Goal: Navigation & Orientation: Go to known website

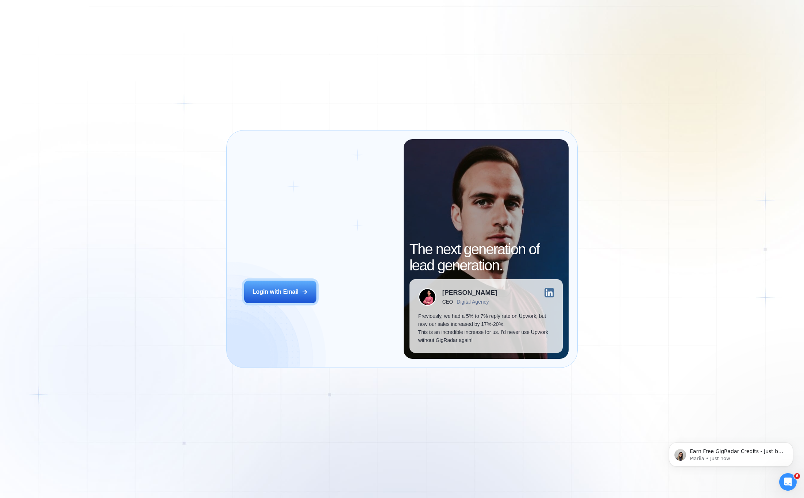
click at [418, 315] on p "Previously, we had a 5% to 7% reply rate on Upwork, but now our sales increased…" at bounding box center [486, 328] width 136 height 32
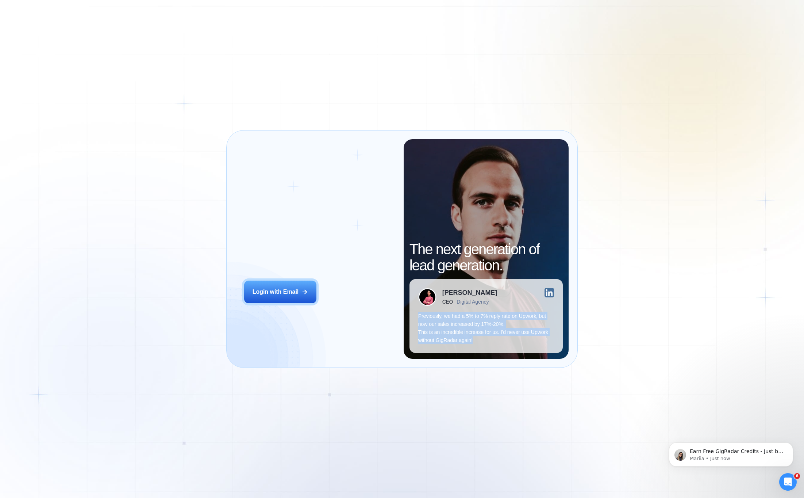
drag, startPoint x: 418, startPoint y: 315, endPoint x: 468, endPoint y: 341, distance: 56.2
click at [468, 342] on p "Previously, we had a 5% to 7% reply rate on Upwork, but now our sales increased…" at bounding box center [486, 328] width 136 height 32
click at [468, 341] on p "Previously, we had a 5% to 7% reply rate on Upwork, but now our sales increased…" at bounding box center [486, 328] width 136 height 32
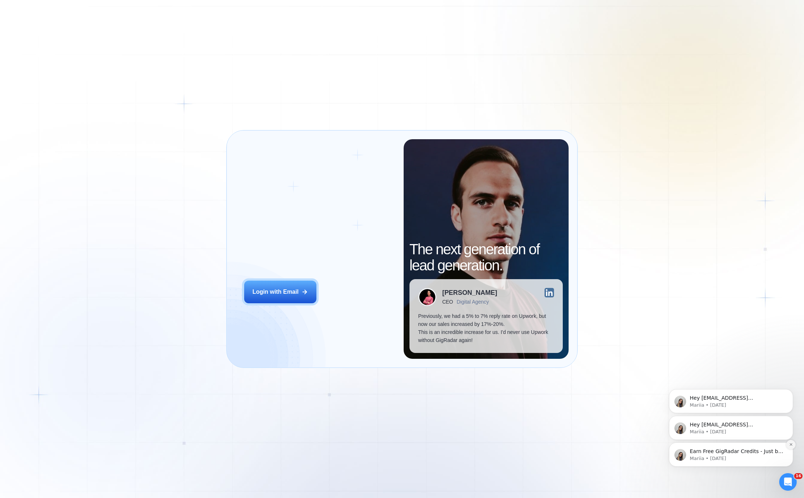
click at [793, 446] on icon "Dismiss notification" at bounding box center [791, 444] width 4 height 4
click at [790, 444] on icon "Dismiss notification" at bounding box center [791, 444] width 4 height 4
click at [791, 446] on button "Dismiss notification" at bounding box center [790, 444] width 9 height 9
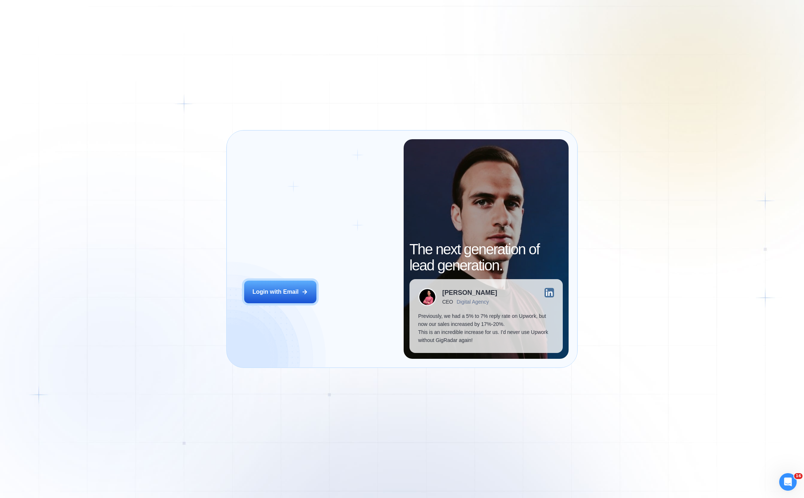
click at [226, 448] on div "Login ‍ Welcome to GigRadar. AI Business Manager for Agencies Login with Email …" at bounding box center [402, 249] width 804 height 498
click at [50, 390] on div "Login ‍ Welcome to GigRadar. AI Business Manager for Agencies Login with Email …" at bounding box center [402, 249] width 804 height 498
